Goal: Transaction & Acquisition: Purchase product/service

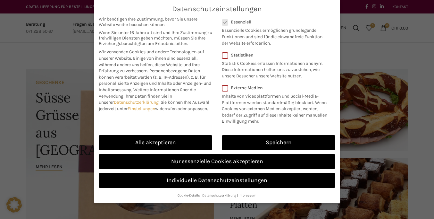
click at [217, 9] on span "Datenschutzeinstellungen" at bounding box center [217, 9] width 90 height 8
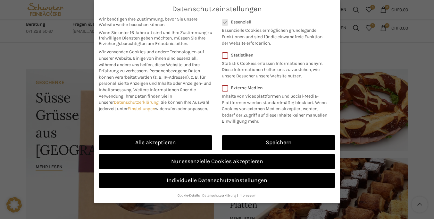
scroll to position [722, 0]
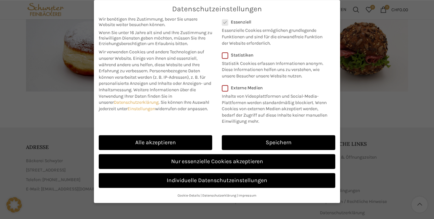
click at [156, 65] on span "Wir verwenden Cookies und andere Technologien auf unserer Website. Einige von i…" at bounding box center [152, 61] width 106 height 24
click at [279, 142] on link "Speichern" at bounding box center [279, 142] width 114 height 15
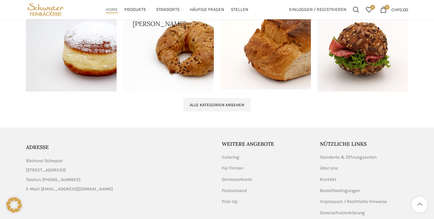
click at [14, 205] on icon at bounding box center [13, 204] width 15 height 15
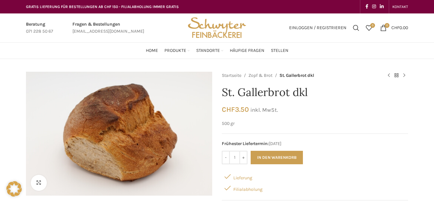
click at [14, 189] on icon at bounding box center [13, 189] width 15 height 15
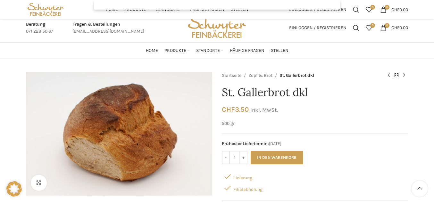
checkbox input "false"
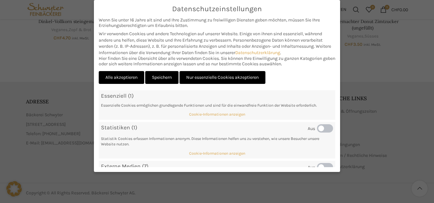
click at [215, 42] on span "Wir verwenden Cookies und andere Technologien auf unserer Website. Einige von i…" at bounding box center [211, 37] width 224 height 12
click at [163, 77] on link "Speichern" at bounding box center [161, 77] width 33 height 13
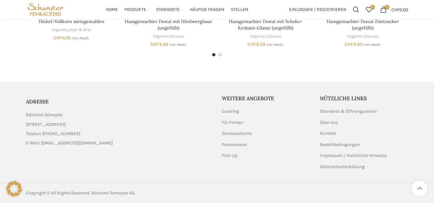
click at [14, 189] on icon at bounding box center [13, 189] width 15 height 15
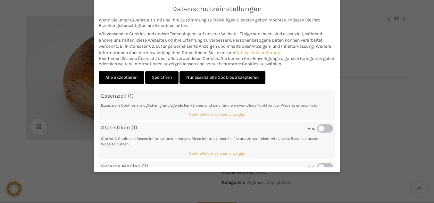
scroll to position [0, 0]
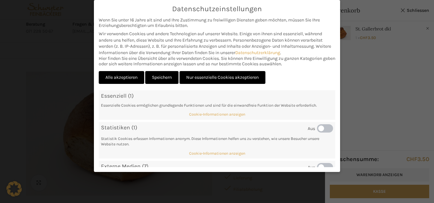
click at [215, 42] on span "Wir verwenden Cookies und andere Technologien auf unserer Website. Einige von i…" at bounding box center [211, 37] width 224 height 12
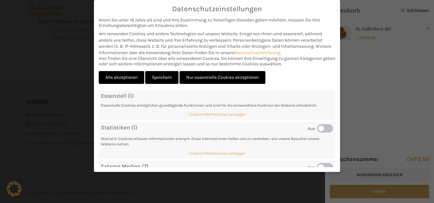
click at [163, 77] on link "Speichern" at bounding box center [161, 77] width 33 height 13
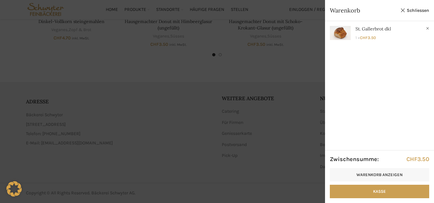
click at [14, 189] on icon at bounding box center [13, 189] width 15 height 15
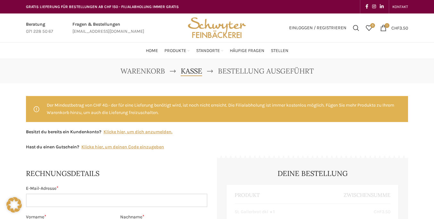
select select "SG"
click at [117, 193] on input "E-Mail-Adresse *" at bounding box center [117, 199] width 182 height 13
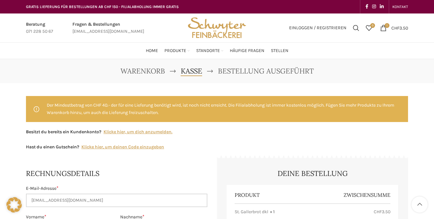
scroll to position [76, 0]
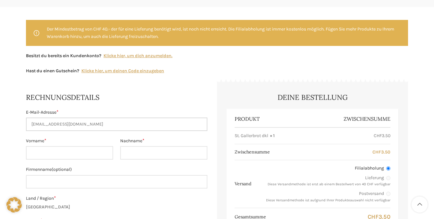
type input "[EMAIL_ADDRESS][DOMAIN_NAME]"
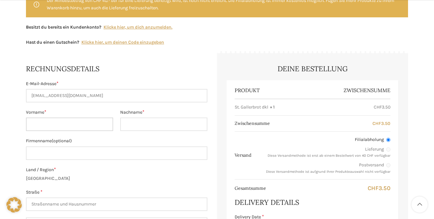
click at [69, 124] on input "Vorname *" at bounding box center [69, 123] width 87 height 13
type input "[PERSON_NAME]"
click at [164, 124] on input "Nachname *" at bounding box center [163, 123] width 87 height 13
type input "[PERSON_NAME]"
click at [117, 197] on input "Straße *" at bounding box center [117, 203] width 182 height 13
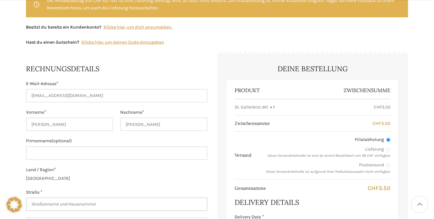
scroll to position [184, 0]
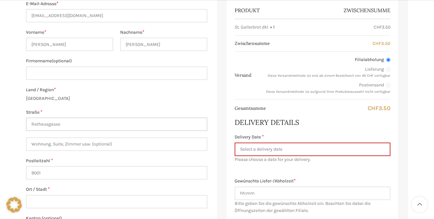
type input "Rathausgasse"
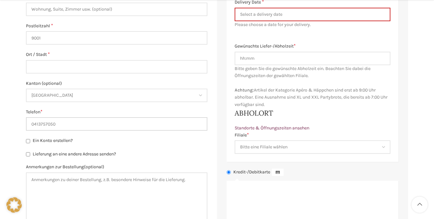
type input "0413757050"
click at [117, 73] on input "Ort / Stadt *" at bounding box center [117, 66] width 182 height 13
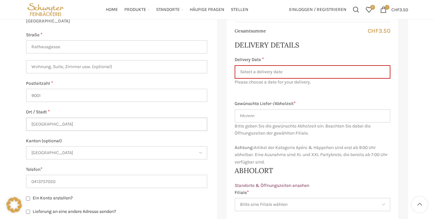
type input "Bern"
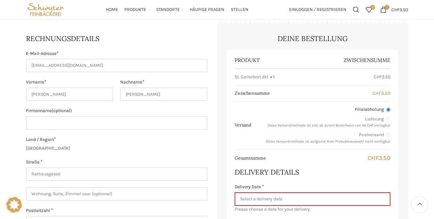
scroll to position [147, 0]
